Goal: Navigation & Orientation: Go to known website

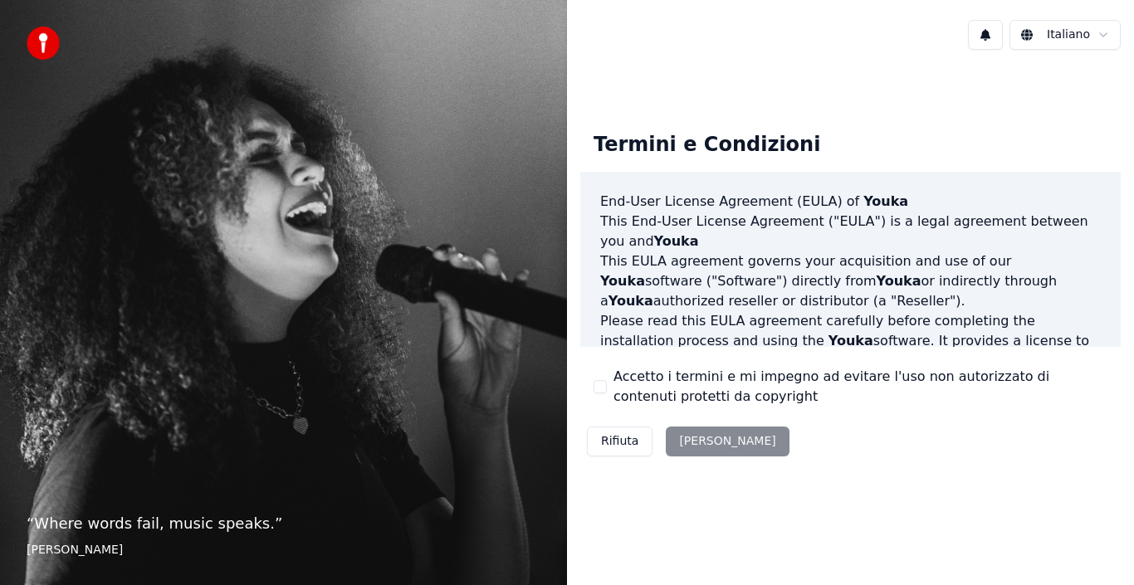
scroll to position [1139, 0]
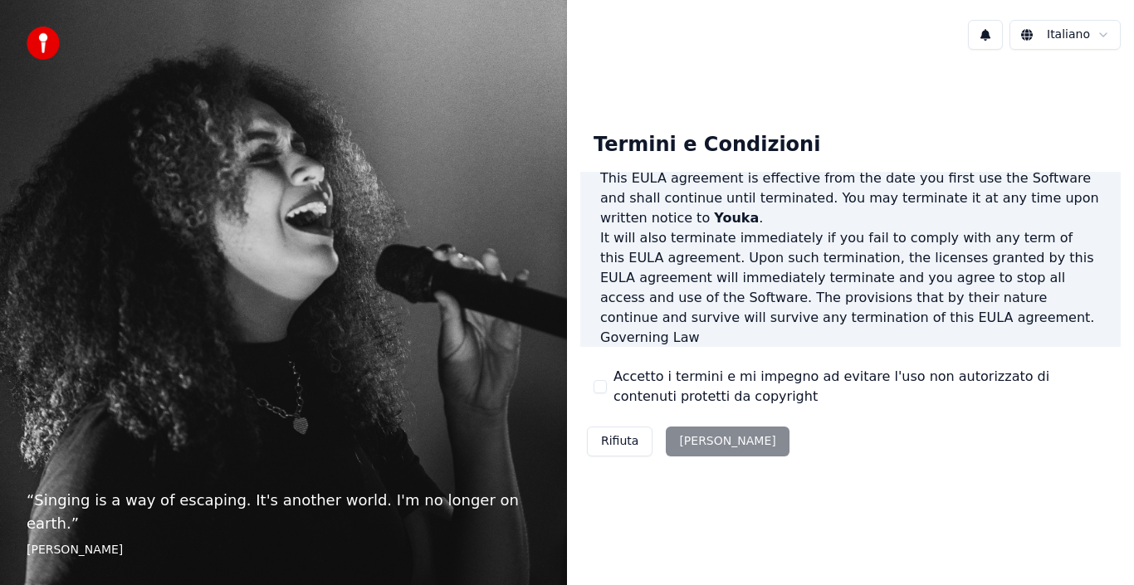
click at [693, 436] on div "Rifiuta [PERSON_NAME]" at bounding box center [688, 441] width 216 height 43
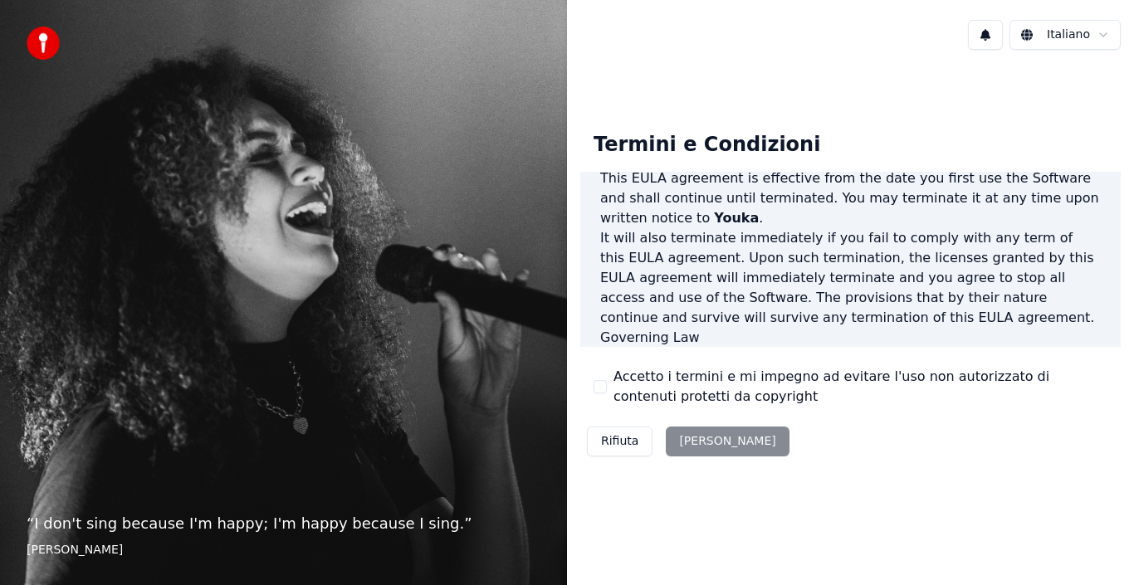
click at [699, 442] on div "Rifiuta [PERSON_NAME]" at bounding box center [688, 441] width 216 height 43
click at [699, 436] on div "Rifiuta [PERSON_NAME]" at bounding box center [688, 441] width 216 height 43
click at [689, 442] on div "Rifiuta [PERSON_NAME]" at bounding box center [688, 441] width 216 height 43
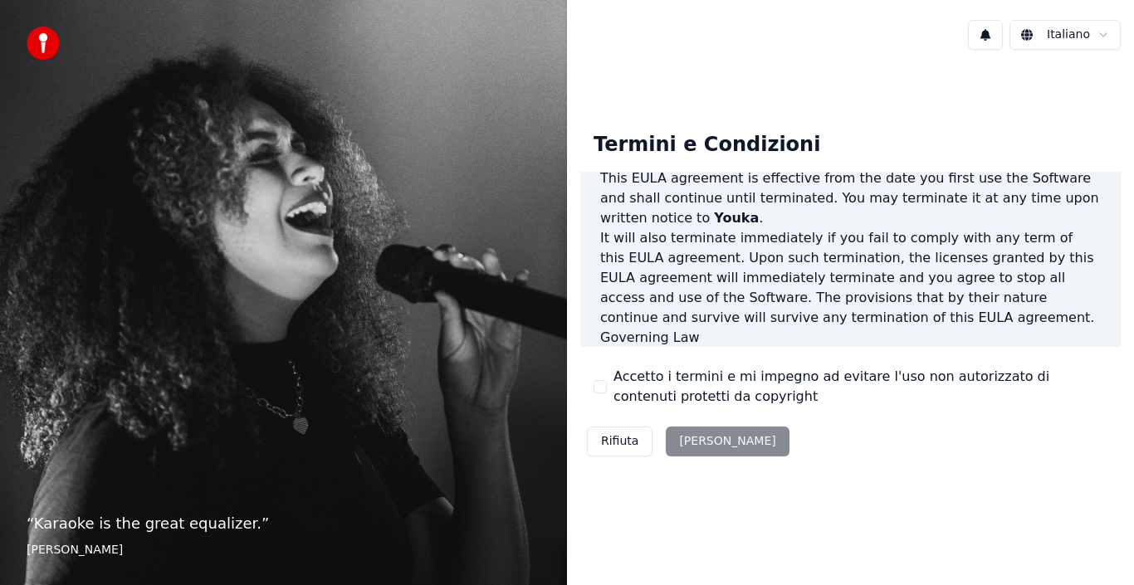
click at [689, 442] on div "Rifiuta [PERSON_NAME]" at bounding box center [688, 441] width 216 height 43
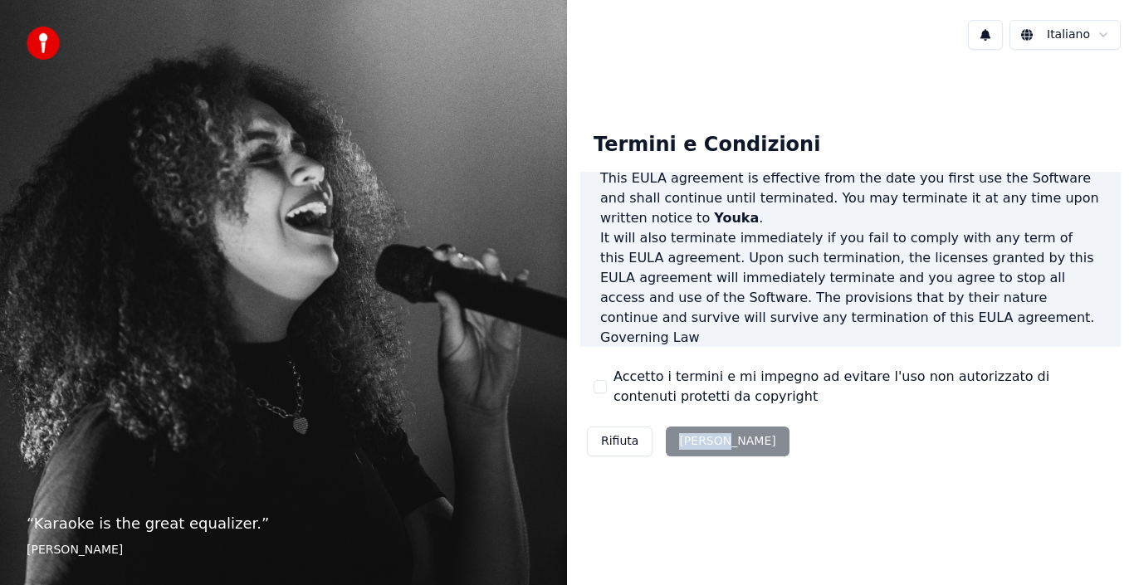
click at [703, 436] on div "Rifiuta [PERSON_NAME]" at bounding box center [688, 441] width 216 height 43
